Goal: Information Seeking & Learning: Learn about a topic

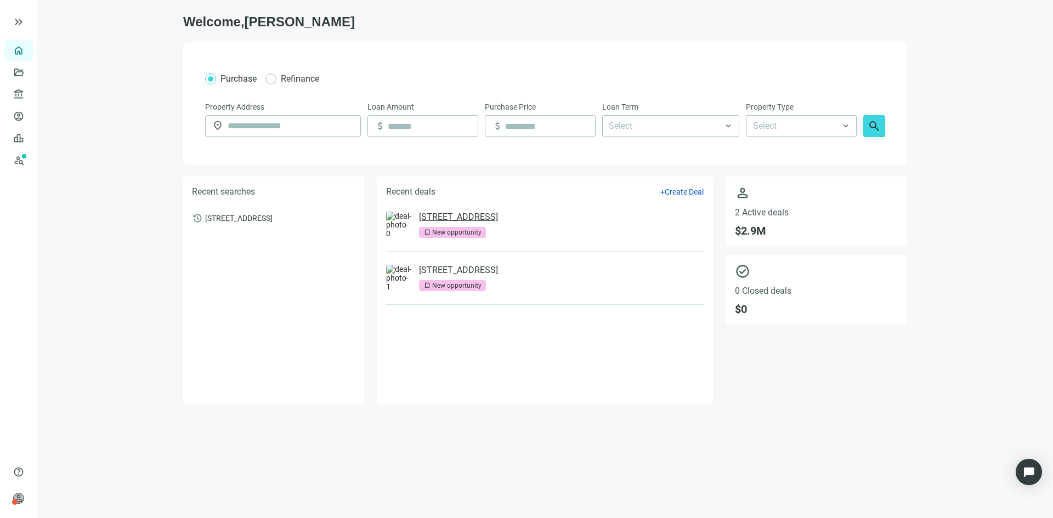
click at [498, 217] on link "[STREET_ADDRESS]" at bounding box center [458, 217] width 79 height 11
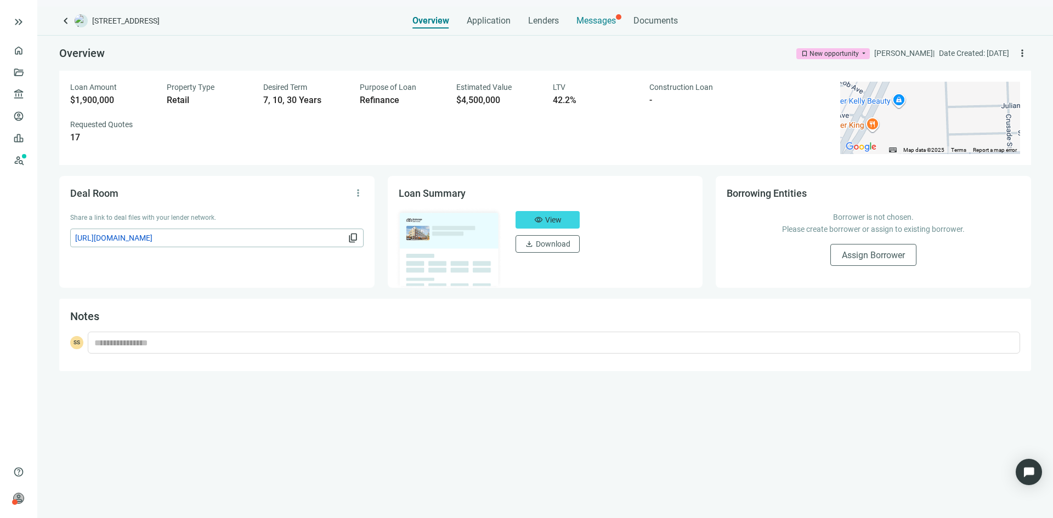
click at [597, 27] on div "Messages" at bounding box center [595, 18] width 39 height 22
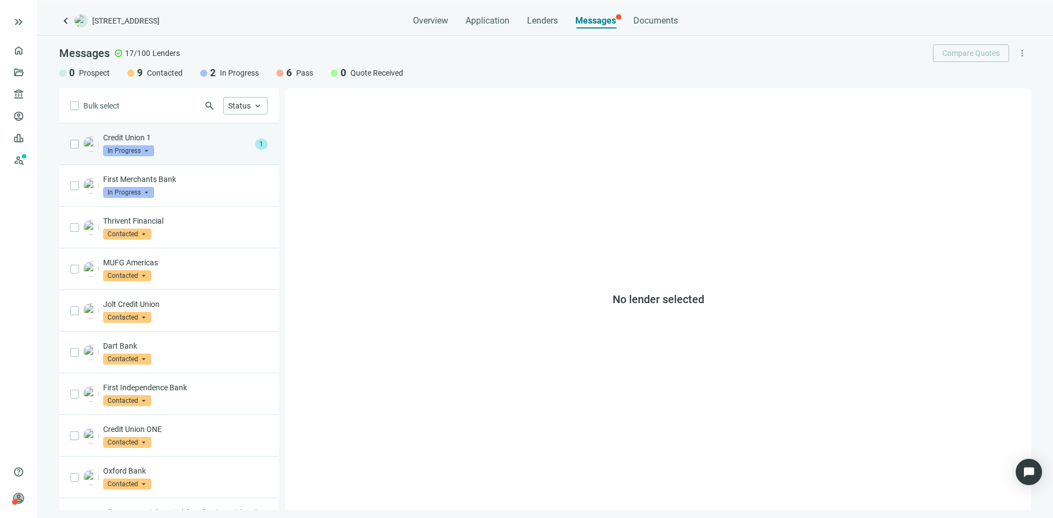
click at [189, 147] on div "Credit Union 1 In Progress arrow_drop_down" at bounding box center [177, 144] width 148 height 24
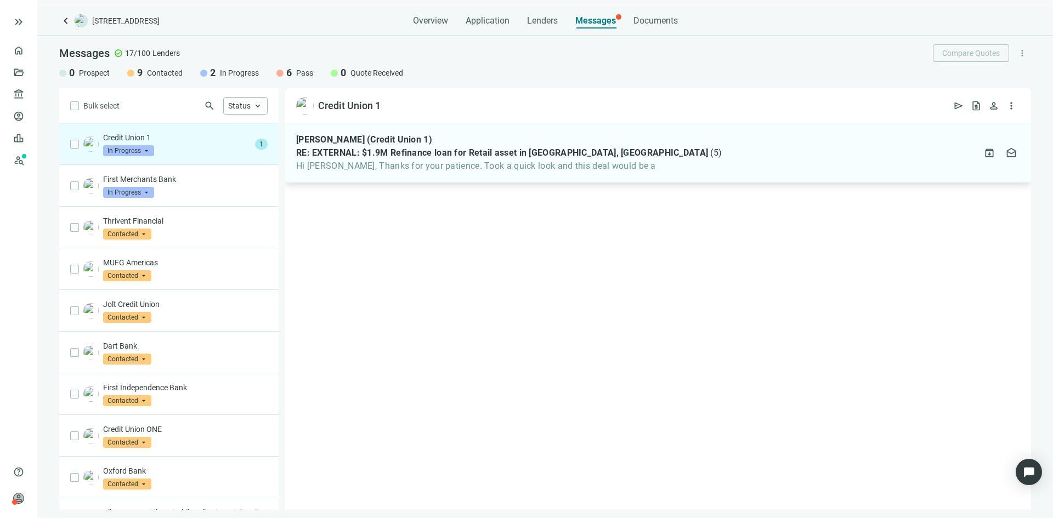
click at [372, 167] on span "Hi Sean, Thanks for your patience. Took a quick look and this deal would be a" at bounding box center [509, 166] width 426 height 11
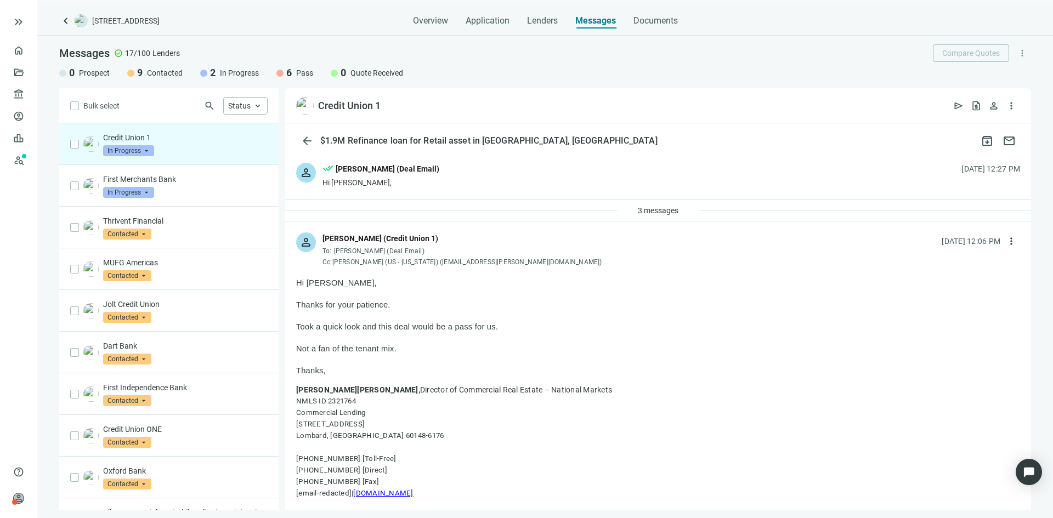
click at [135, 148] on span "In Progress" at bounding box center [128, 150] width 51 height 11
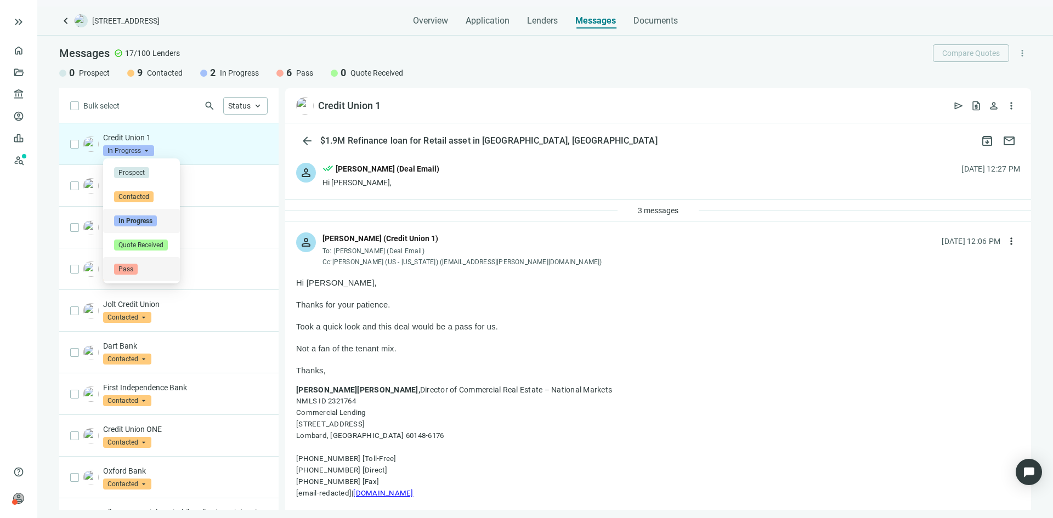
click at [133, 264] on span "Pass" at bounding box center [126, 269] width 24 height 11
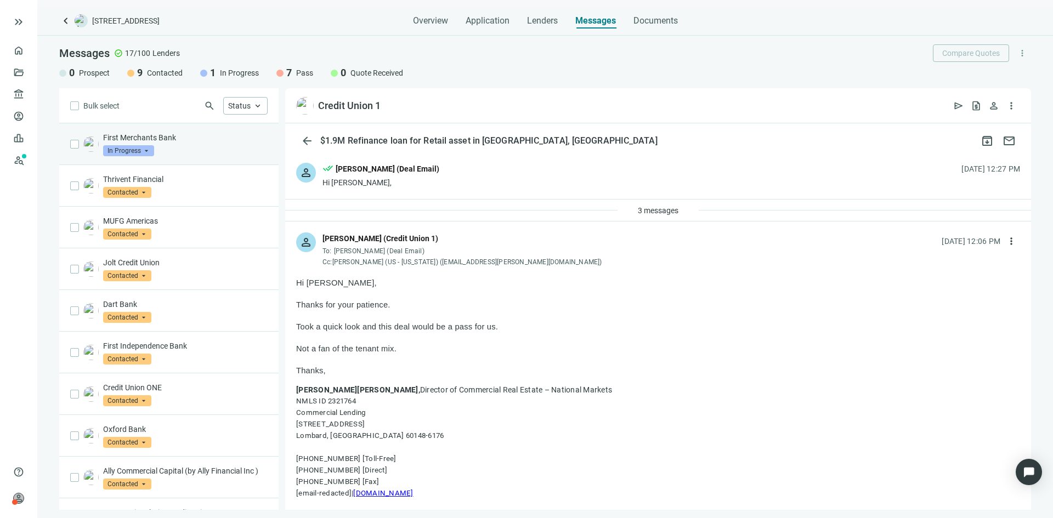
click at [194, 134] on p "First Merchants Bank" at bounding box center [185, 137] width 165 height 11
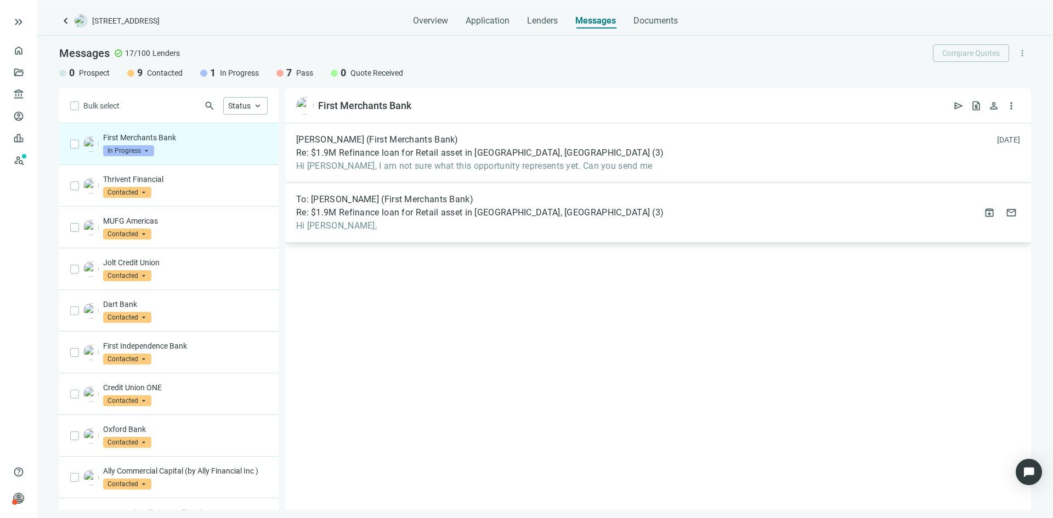
click at [372, 224] on span "Hi Chris," at bounding box center [479, 225] width 367 height 11
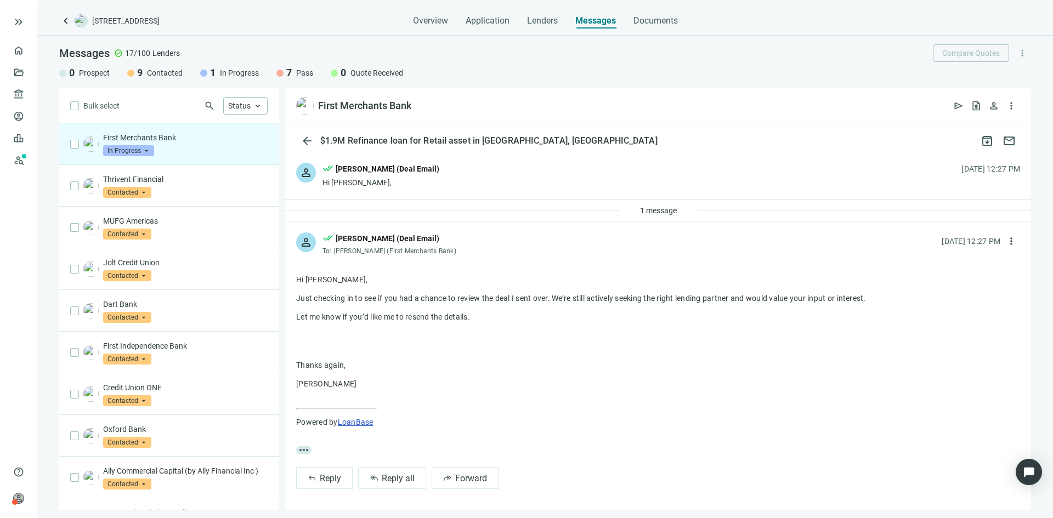
click at [415, 181] on div "Hi Chris," at bounding box center [381, 182] width 117 height 11
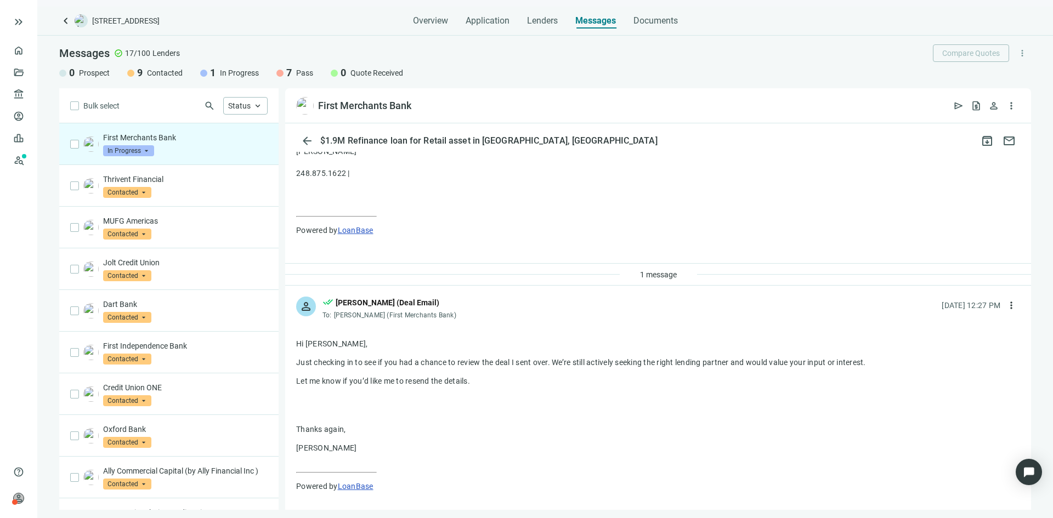
scroll to position [493, 0]
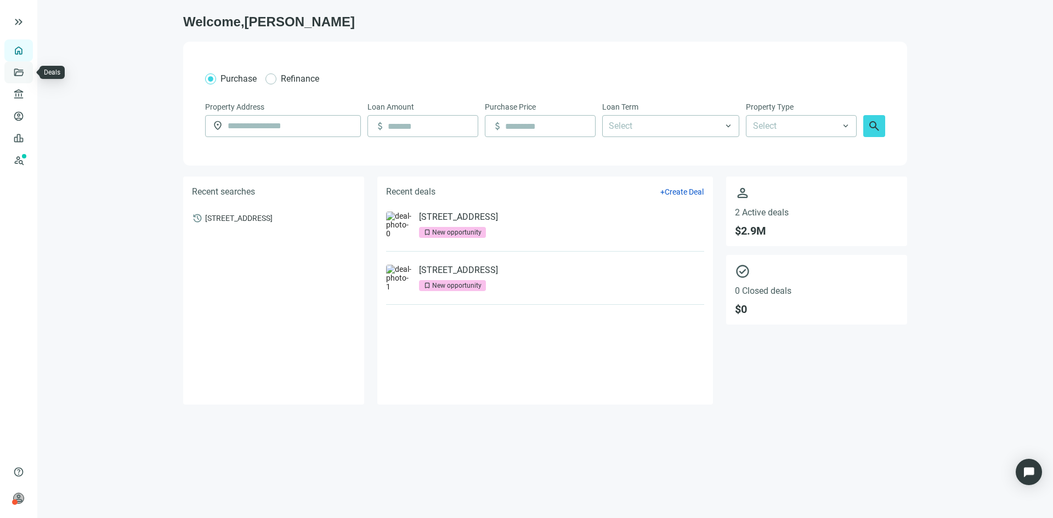
click at [27, 72] on link "Deals" at bounding box center [37, 72] width 20 height 9
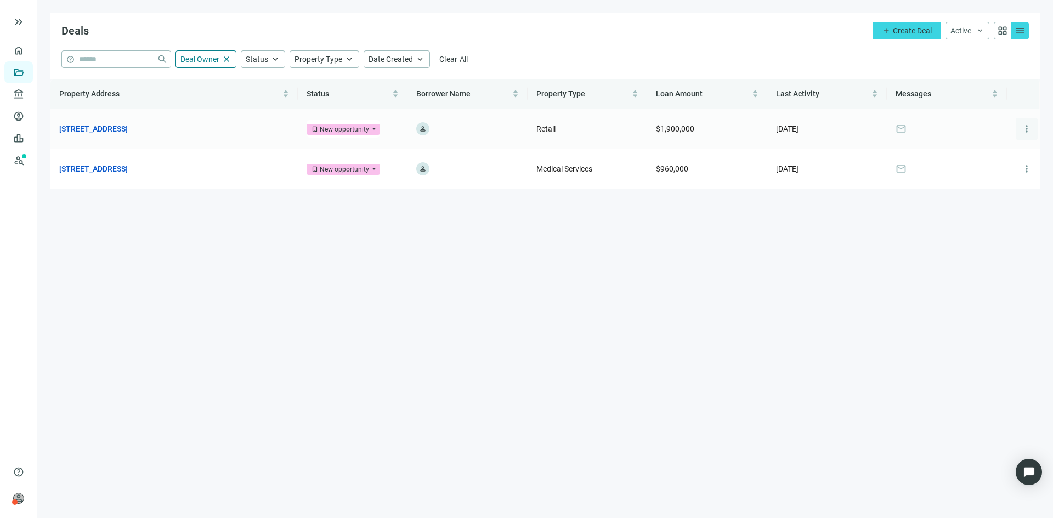
click at [1026, 127] on span "more_vert" at bounding box center [1026, 128] width 11 height 11
click at [440, 285] on main "Deals add Create Deal Active keyboard_arrow_down grid_view menu help close Deal…" at bounding box center [545, 259] width 1016 height 518
click at [128, 168] on link "[STREET_ADDRESS]" at bounding box center [93, 169] width 69 height 12
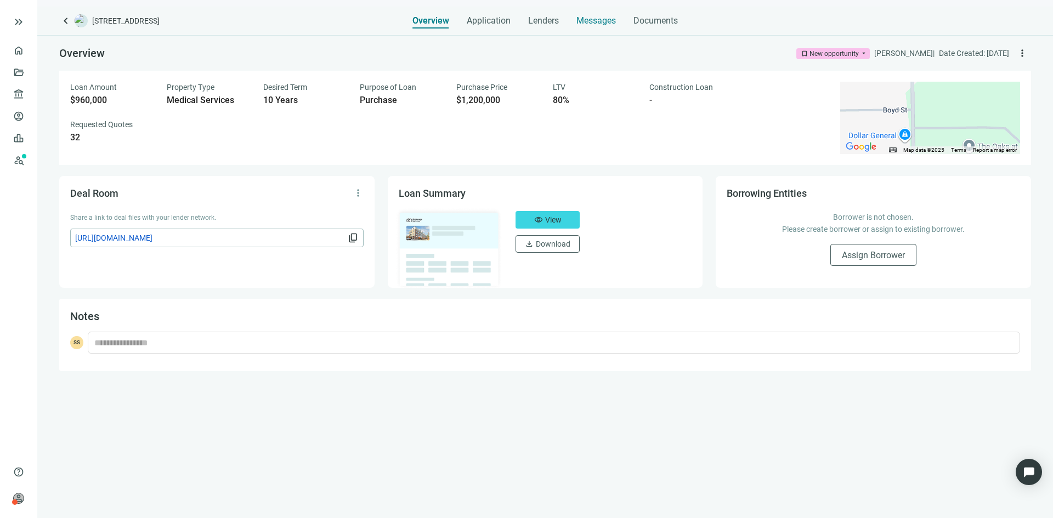
click at [595, 25] on span "Messages" at bounding box center [595, 20] width 39 height 10
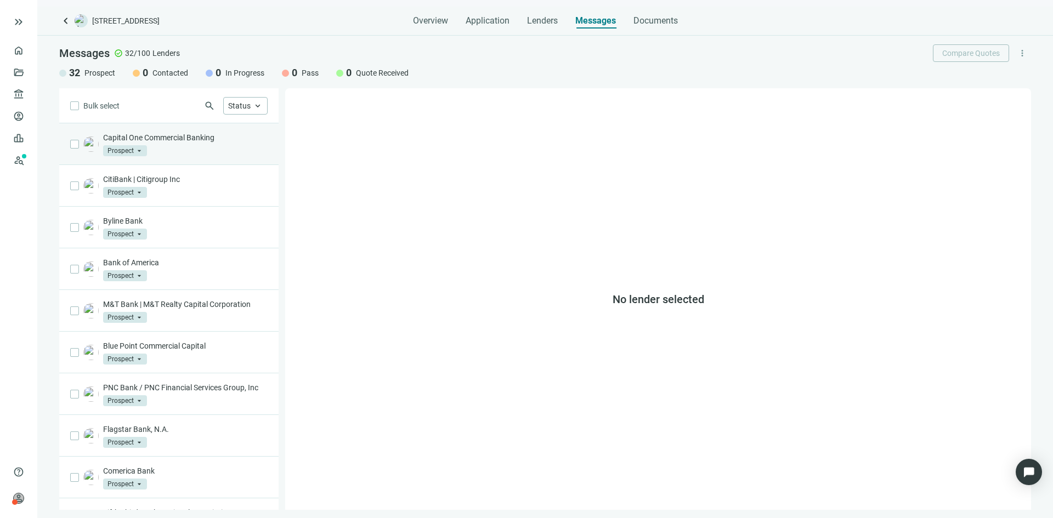
click at [132, 152] on span "Prospect" at bounding box center [125, 150] width 44 height 11
click at [27, 161] on link "Prospects New" at bounding box center [44, 160] width 35 height 22
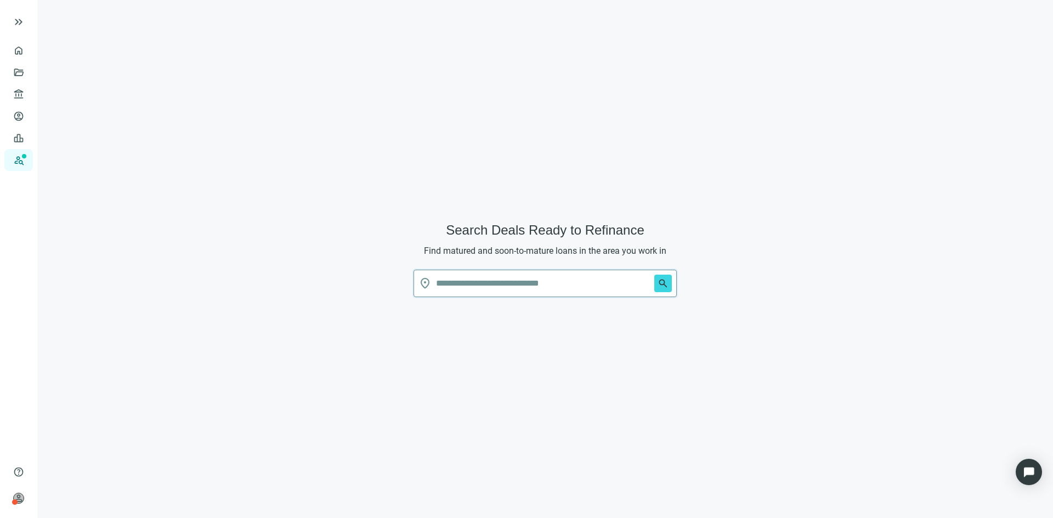
click at [474, 286] on input "text" at bounding box center [543, 283] width 214 height 26
click at [654, 275] on button "search" at bounding box center [663, 284] width 18 height 18
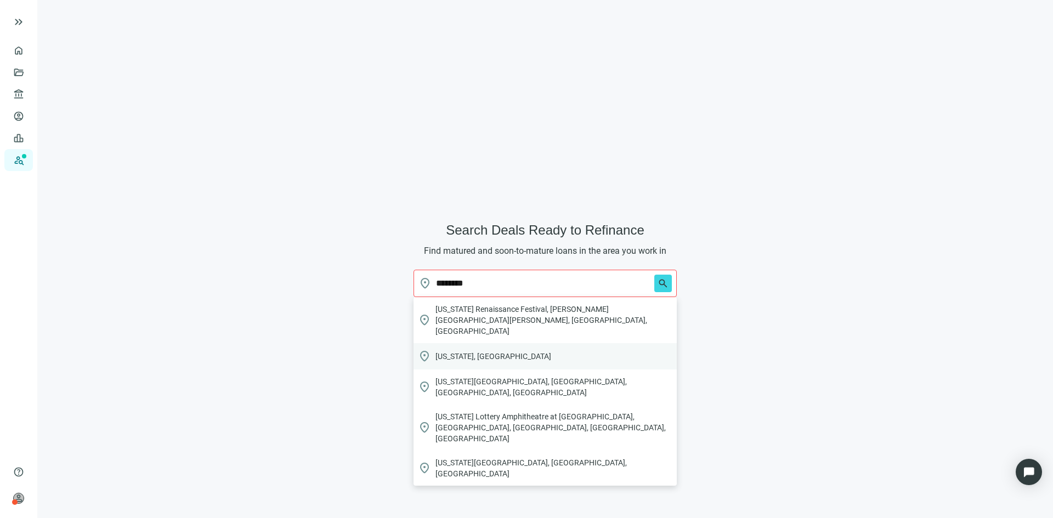
click at [464, 351] on span "[US_STATE], [GEOGRAPHIC_DATA]" at bounding box center [494, 356] width 116 height 11
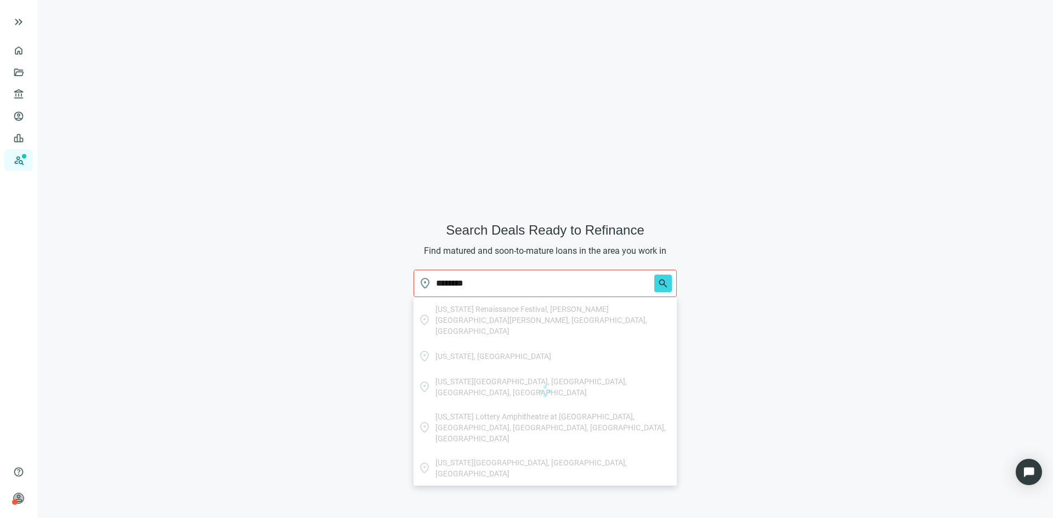
type input "**********"
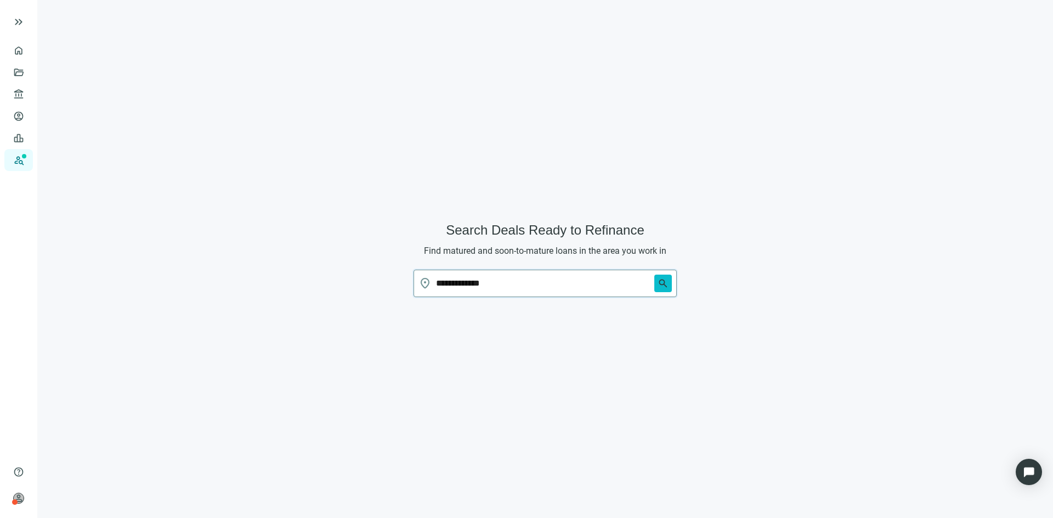
click at [665, 285] on span "search" at bounding box center [663, 283] width 11 height 11
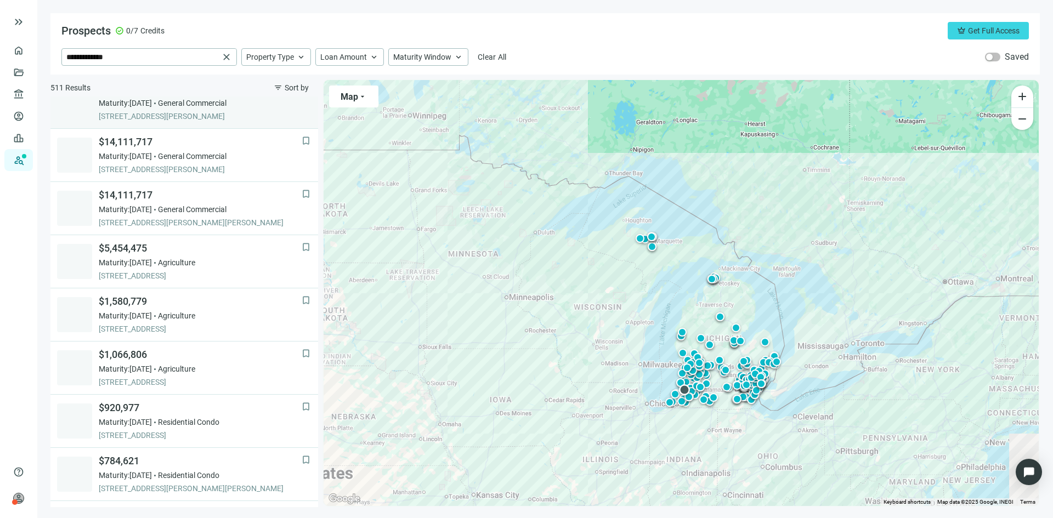
scroll to position [55, 0]
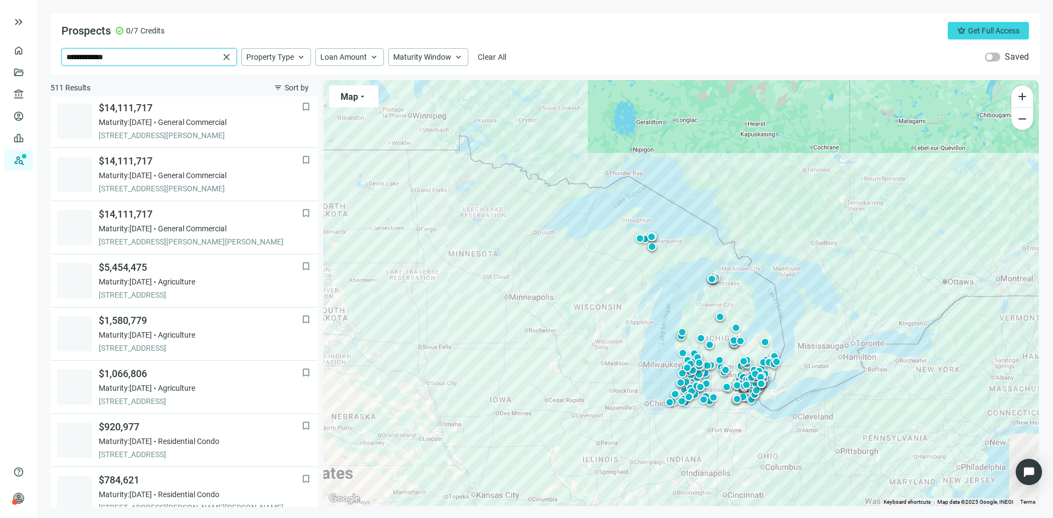
click at [134, 57] on input "**********" at bounding box center [142, 57] width 152 height 16
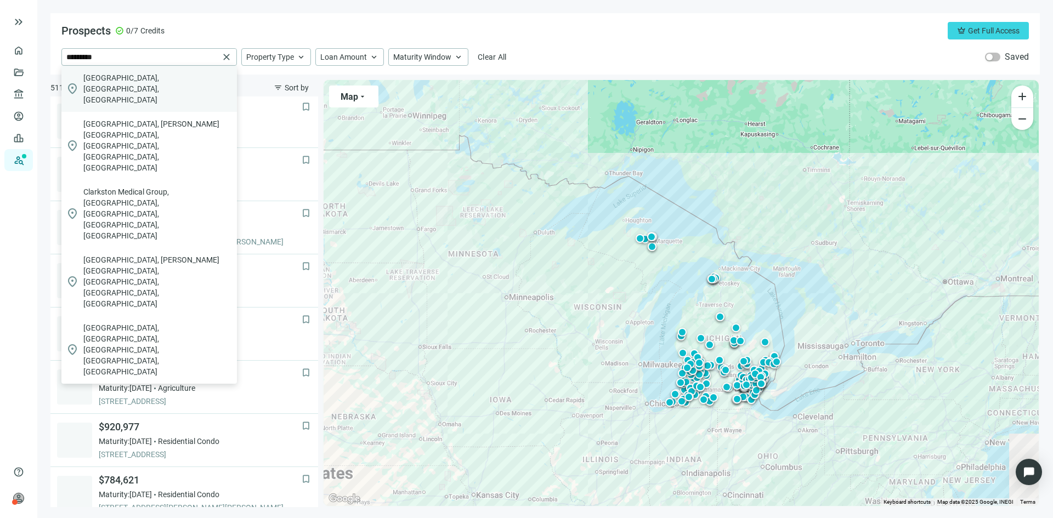
click at [126, 75] on span "[GEOGRAPHIC_DATA], [GEOGRAPHIC_DATA], [GEOGRAPHIC_DATA]" at bounding box center [157, 88] width 149 height 33
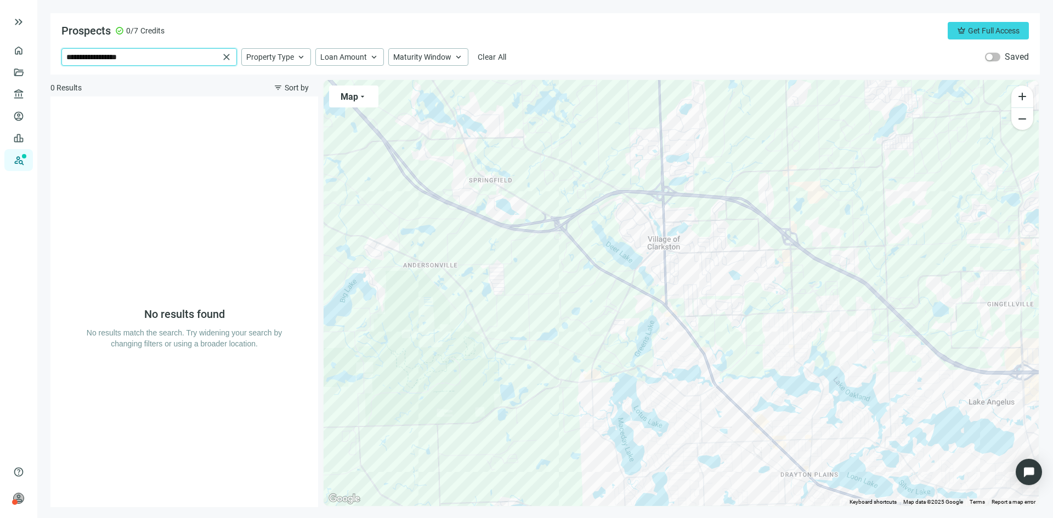
click at [149, 59] on input "**********" at bounding box center [142, 57] width 152 height 16
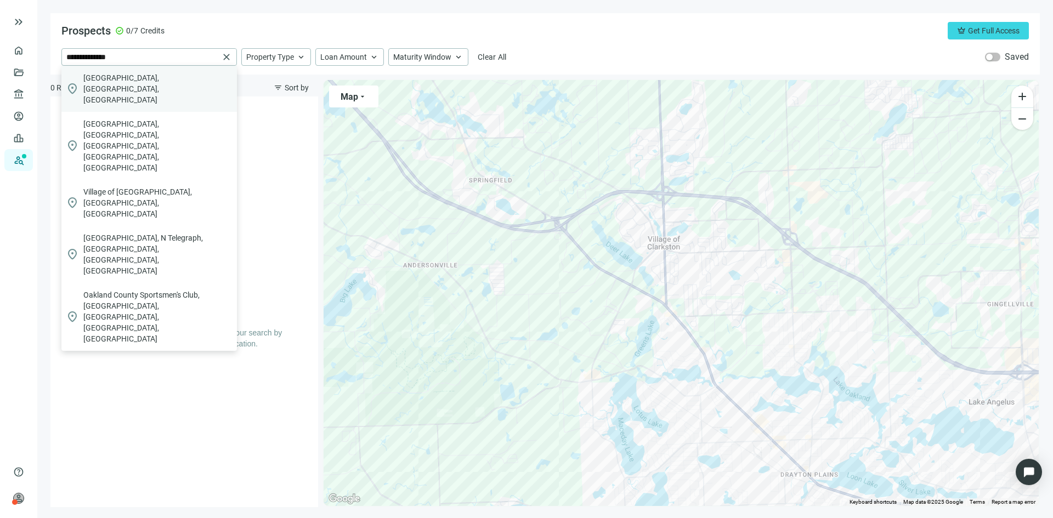
click at [137, 77] on span "[GEOGRAPHIC_DATA], [GEOGRAPHIC_DATA], [GEOGRAPHIC_DATA]" at bounding box center [157, 88] width 149 height 33
type input "**********"
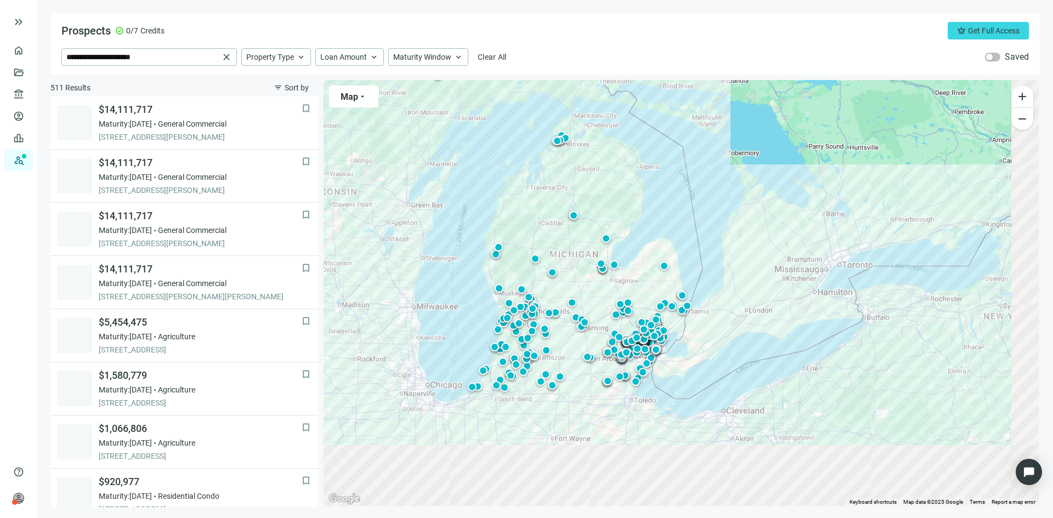
drag, startPoint x: 819, startPoint y: 422, endPoint x: 624, endPoint y: 291, distance: 235.2
click at [625, 289] on div "To activate drag with keyboard, press Alt + Enter. Once in keyboard drag state,…" at bounding box center [681, 293] width 715 height 426
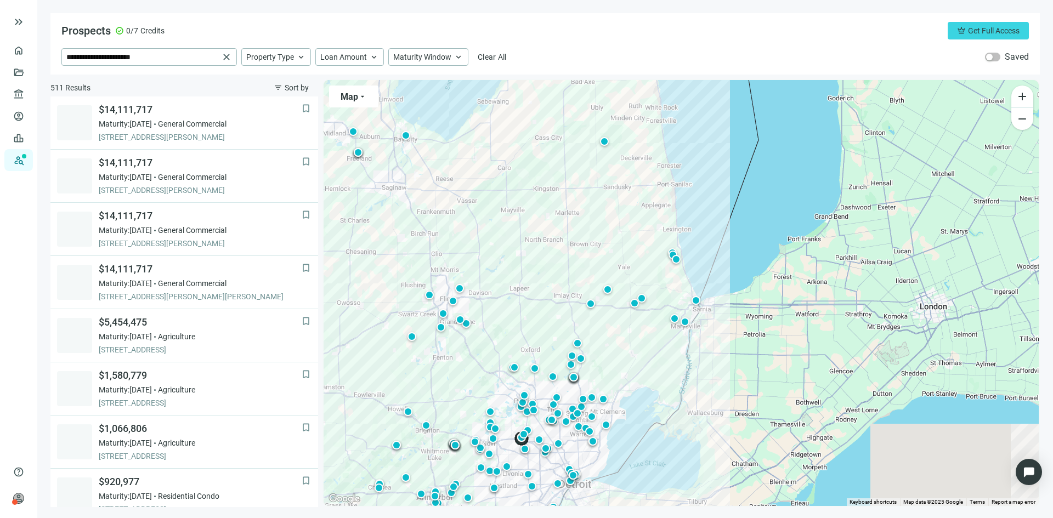
drag, startPoint x: 534, startPoint y: 349, endPoint x: 548, endPoint y: 304, distance: 46.5
click at [548, 304] on div "To activate drag with keyboard, press Alt + Enter. Once in keyboard drag state,…" at bounding box center [681, 293] width 715 height 426
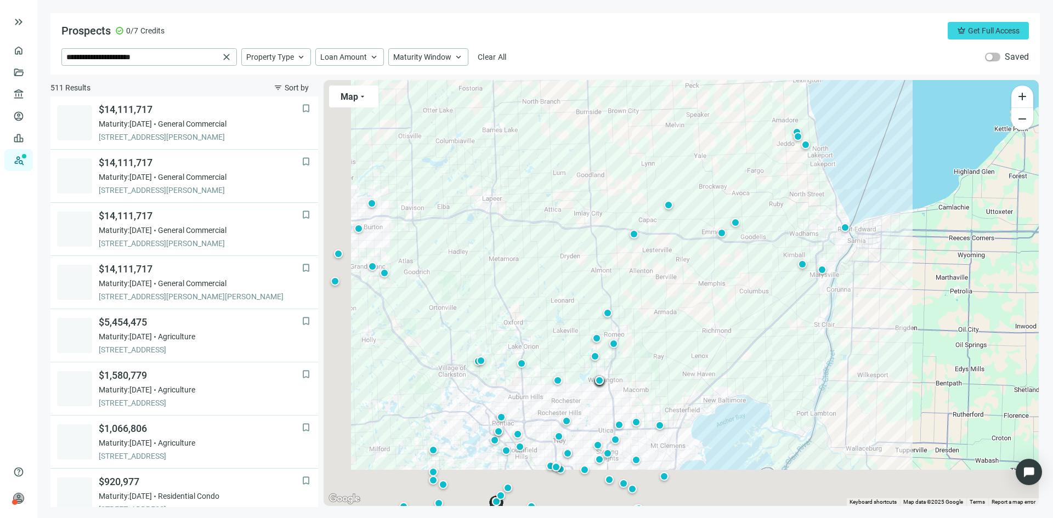
drag, startPoint x: 517, startPoint y: 423, endPoint x: 690, endPoint y: 329, distance: 197.6
click at [690, 329] on div "To activate drag with keyboard, press Alt + Enter. Once in keyboard drag state,…" at bounding box center [681, 293] width 715 height 426
